Goal: Use online tool/utility: Utilize a website feature to perform a specific function

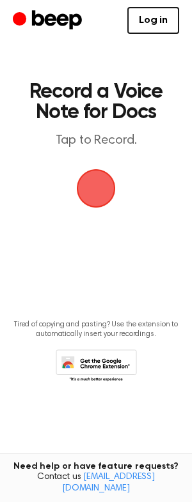
click at [96, 185] on span "button" at bounding box center [96, 188] width 52 height 52
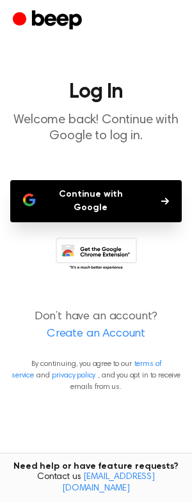
click at [118, 197] on button "Continue with Google" at bounding box center [95, 201] width 171 height 42
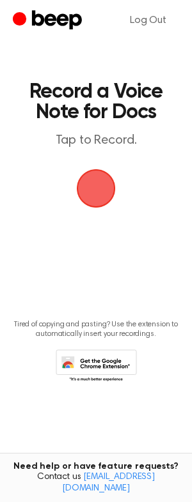
click at [100, 184] on span "button" at bounding box center [96, 188] width 46 height 46
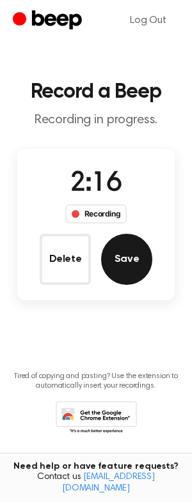
click at [130, 262] on button "Save" at bounding box center [126, 259] width 51 height 51
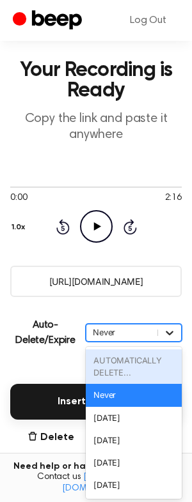
click at [175, 342] on div "option AUTOMATICALLY DELETE... focused disabled, 1 of 6. 6 results available. U…" at bounding box center [134, 333] width 96 height 18
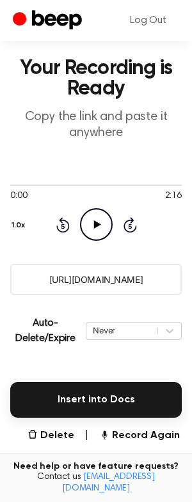
click at [29, 357] on main "Your Recording is Ready Copy the link and paste it anywhere 0:00 2:16 Your brow…" at bounding box center [96, 295] width 192 height 639
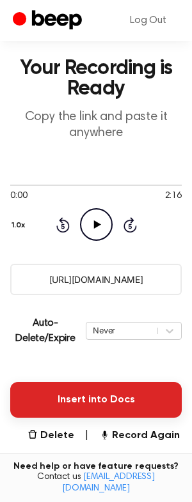
click at [98, 397] on button "Insert into Docs" at bounding box center [95, 400] width 171 height 36
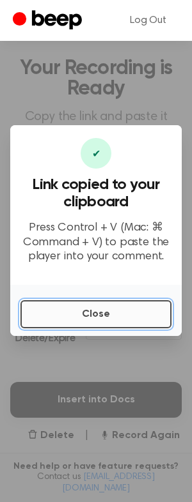
click at [128, 309] on button "Close" at bounding box center [95, 314] width 151 height 28
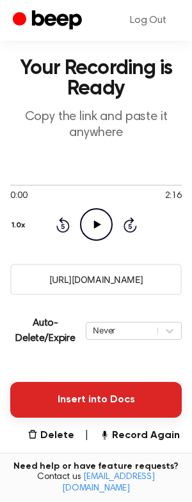
click at [115, 406] on button "Insert into Docs" at bounding box center [95, 400] width 171 height 36
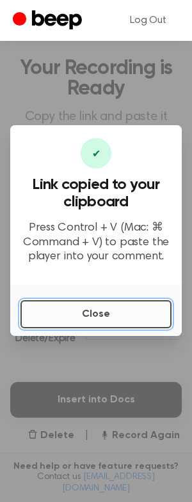
click at [112, 312] on button "Close" at bounding box center [95, 314] width 151 height 28
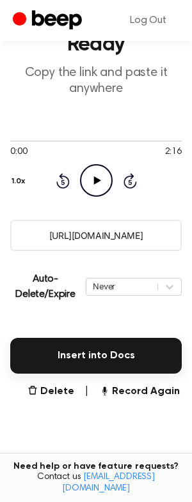
scroll to position [0, 0]
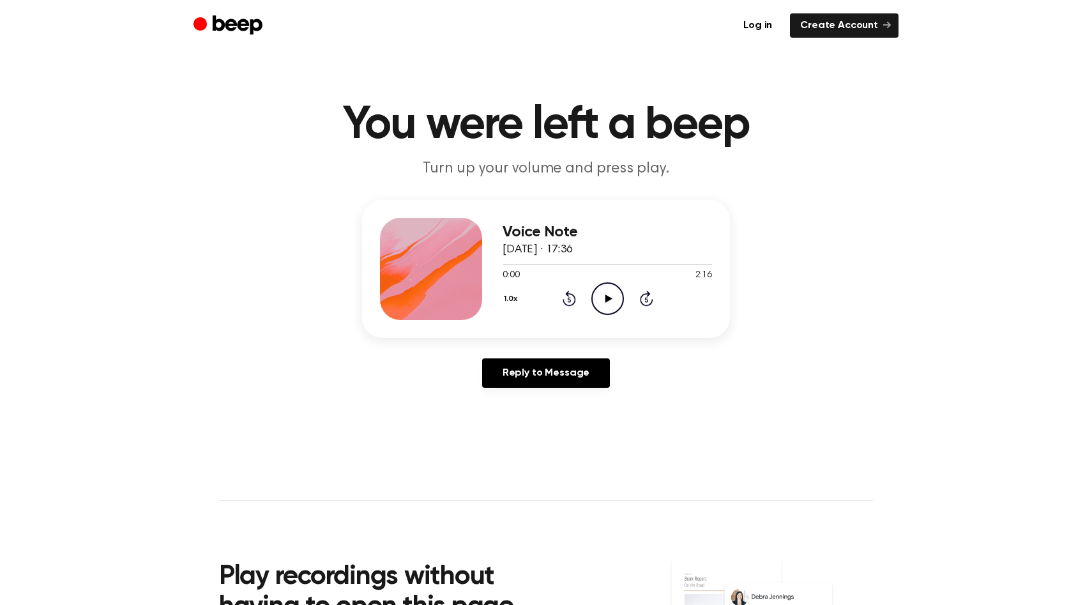
click at [618, 300] on icon "Play Audio" at bounding box center [607, 298] width 33 height 33
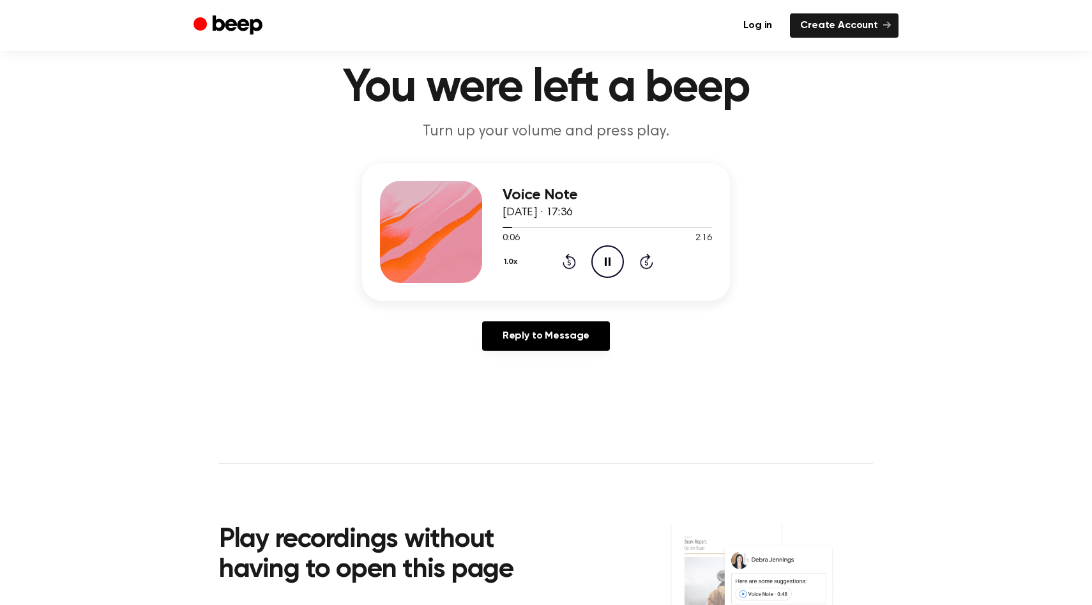
scroll to position [34, 0]
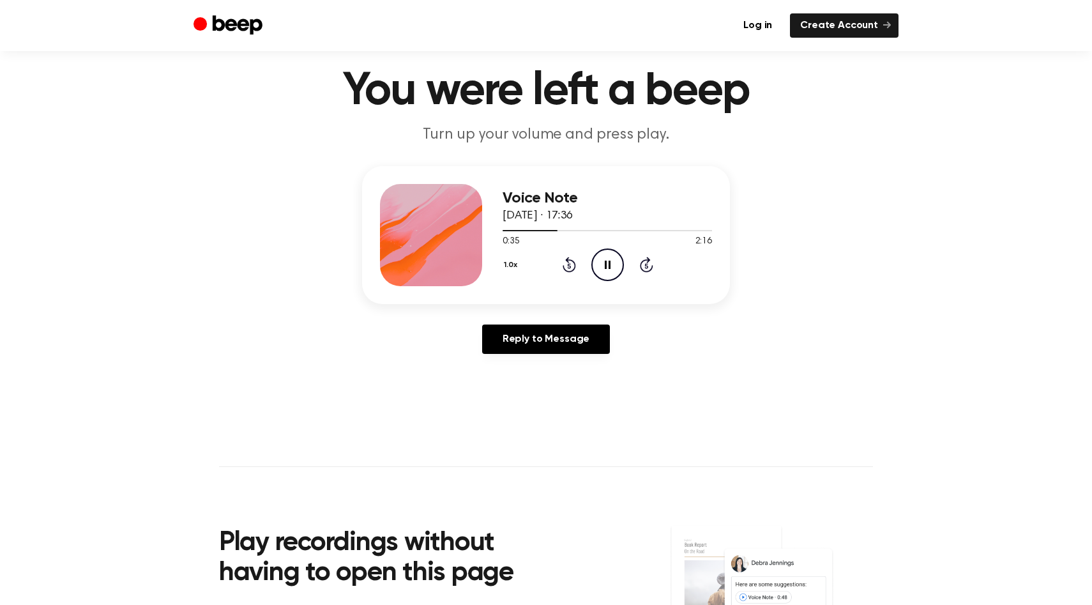
click at [721, 137] on p "Turn up your volume and press play." at bounding box center [546, 135] width 491 height 21
